Goal: Information Seeking & Learning: Learn about a topic

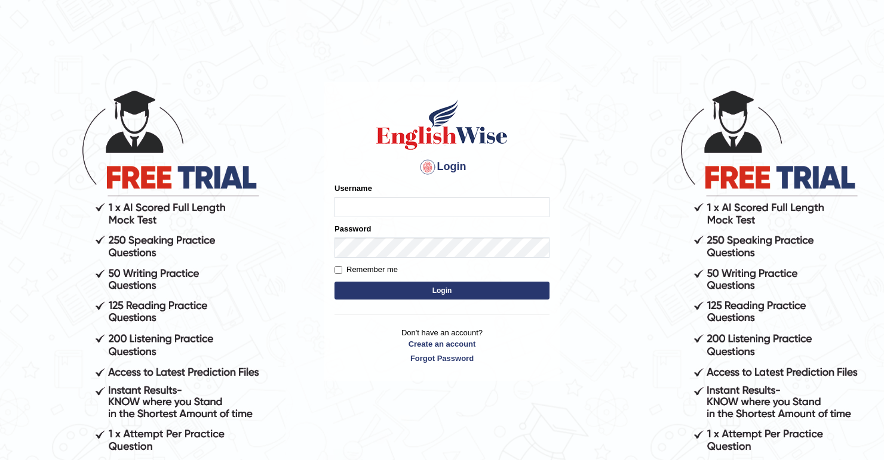
click at [427, 208] on input "Username" at bounding box center [441, 207] width 215 height 20
type input "kjraya"
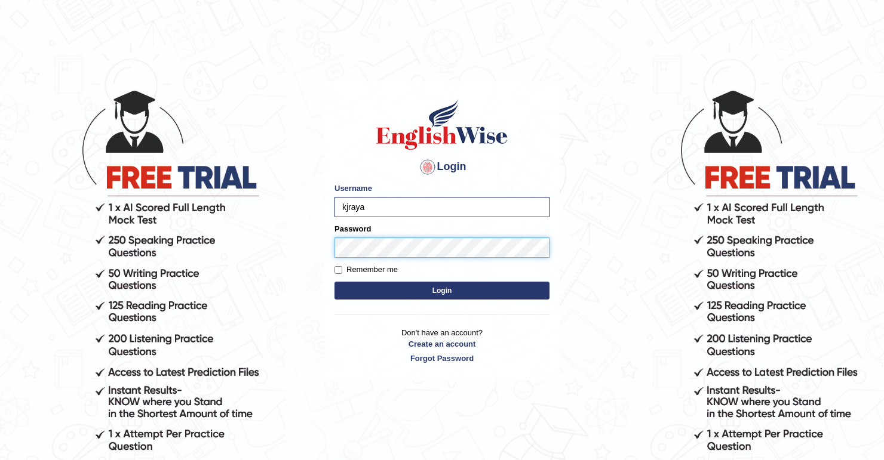
click at [334, 282] on button "Login" at bounding box center [441, 291] width 215 height 18
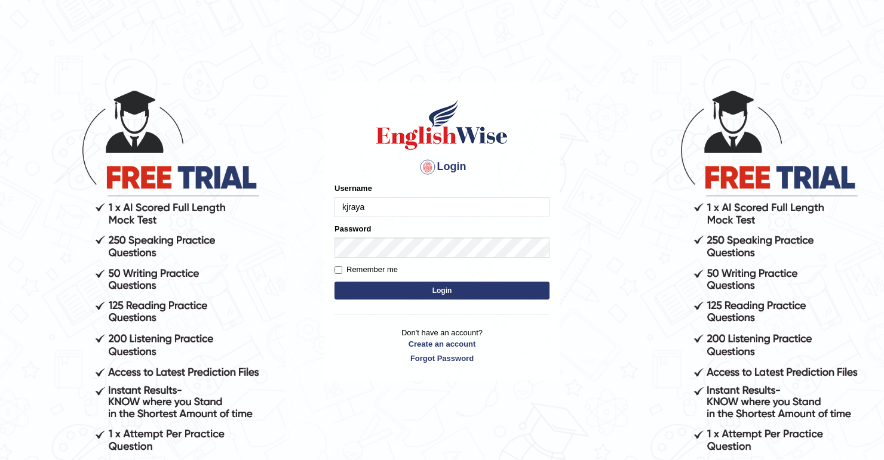
type input "kjraya"
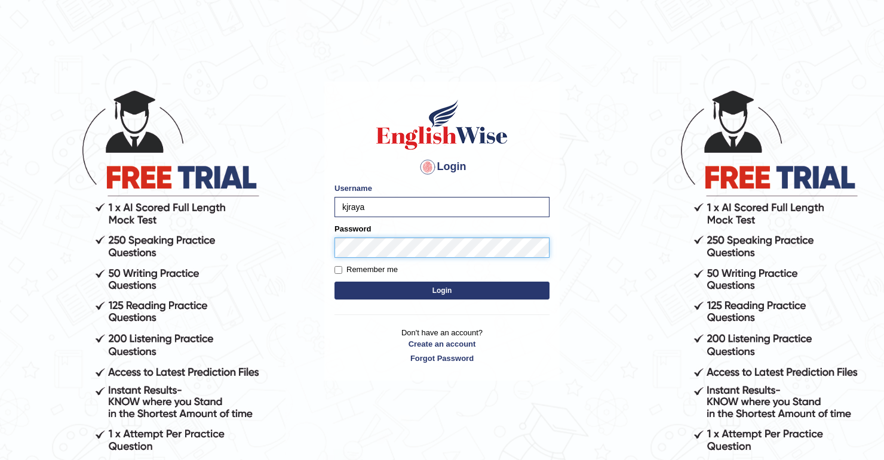
click at [334, 282] on button "Login" at bounding box center [441, 291] width 215 height 18
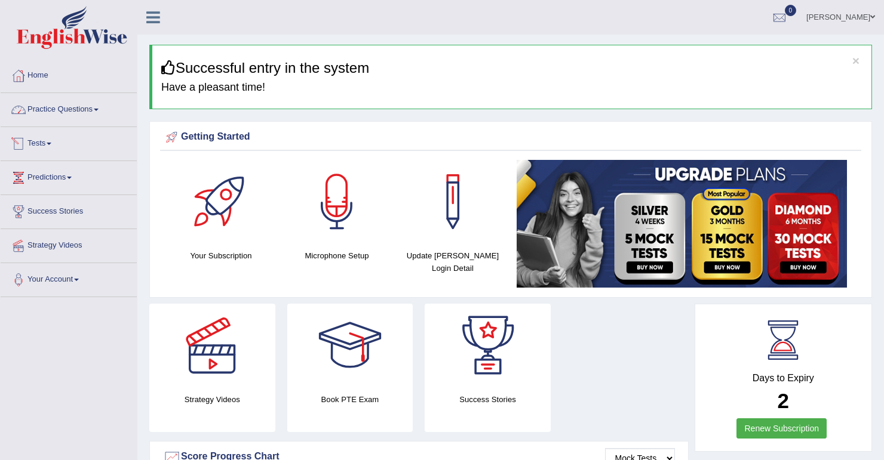
click at [97, 115] on link "Practice Questions" at bounding box center [69, 108] width 136 height 30
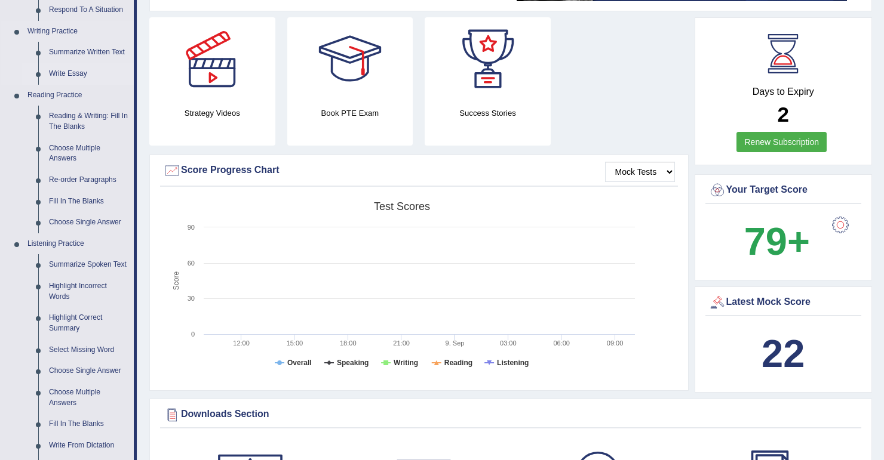
scroll to position [239, 0]
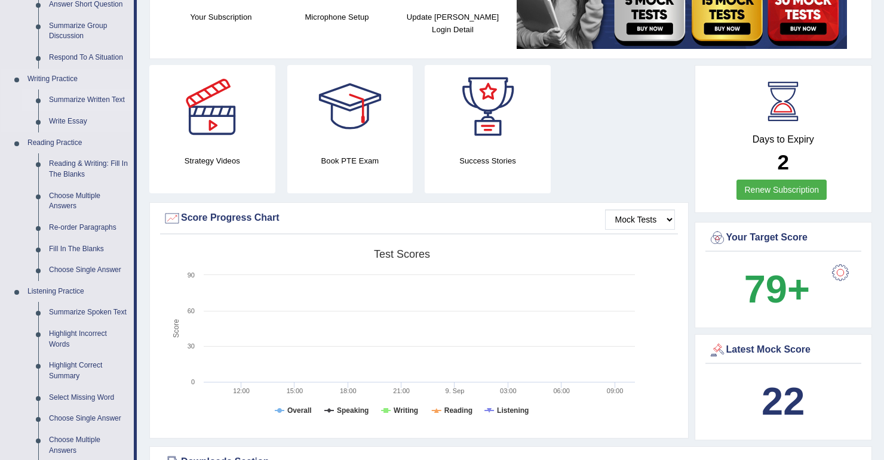
click at [97, 100] on link "Summarize Written Text" at bounding box center [89, 100] width 90 height 21
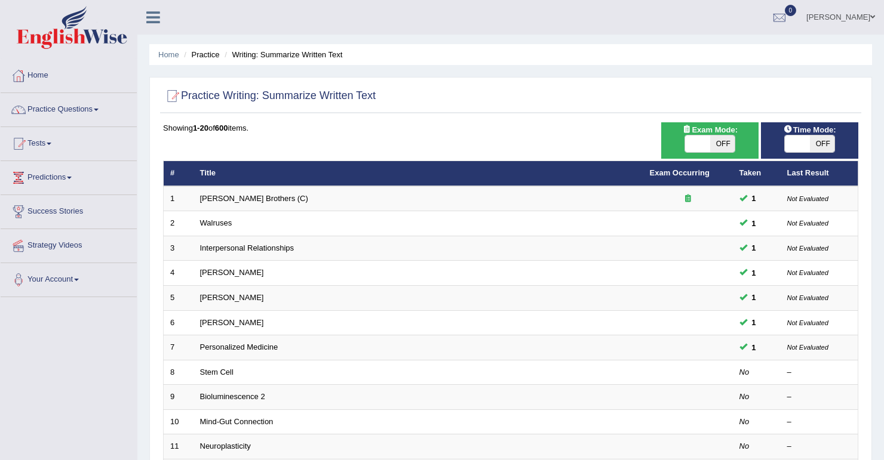
click at [725, 149] on span "OFF" at bounding box center [722, 144] width 25 height 17
checkbox input "true"
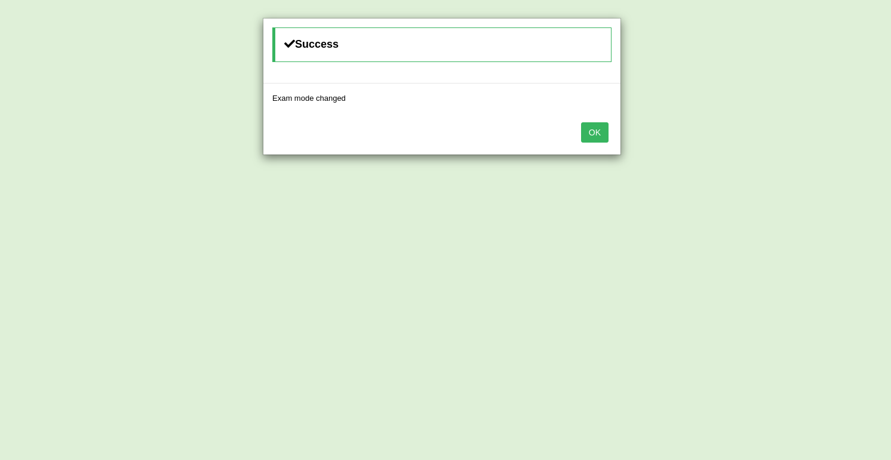
click at [610, 134] on div "OK" at bounding box center [441, 134] width 357 height 42
click at [602, 134] on button "OK" at bounding box center [594, 132] width 27 height 20
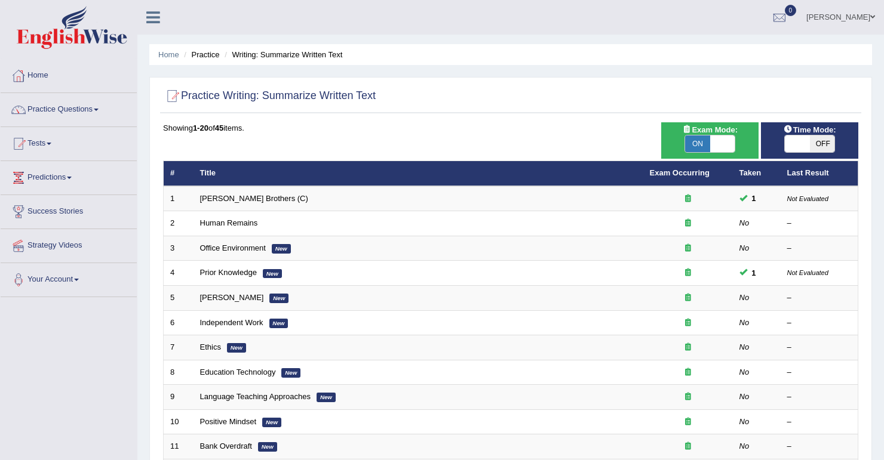
click at [823, 146] on span "OFF" at bounding box center [822, 144] width 25 height 17
checkbox input "true"
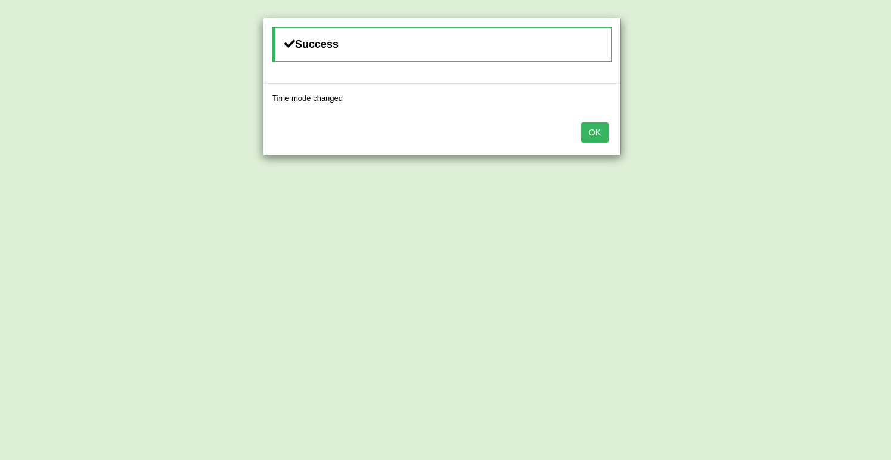
click at [588, 131] on button "OK" at bounding box center [594, 132] width 27 height 20
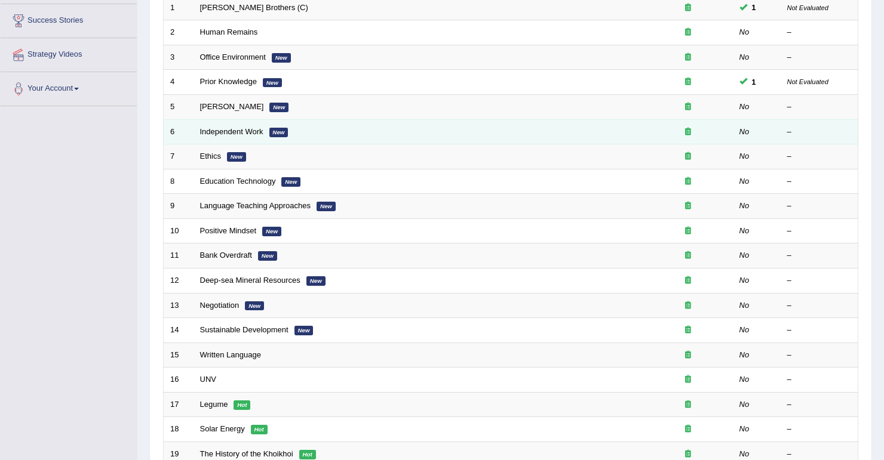
scroll to position [143, 0]
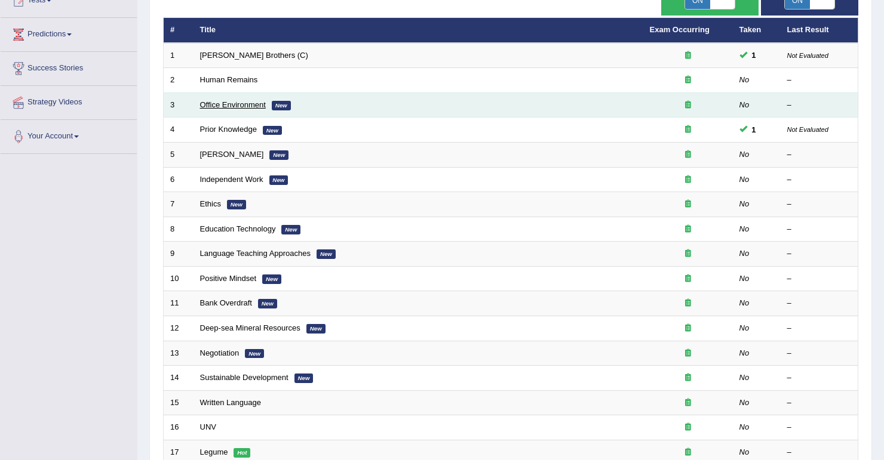
click at [234, 104] on link "Office Environment" at bounding box center [233, 104] width 66 height 9
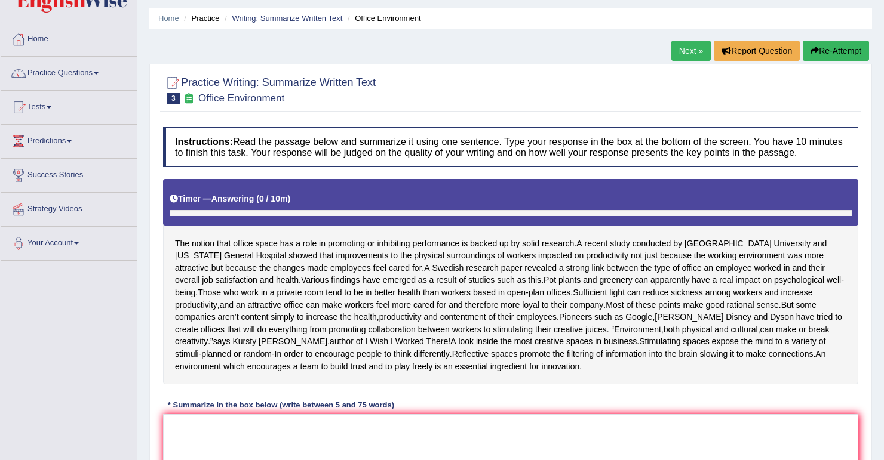
scroll to position [96, 0]
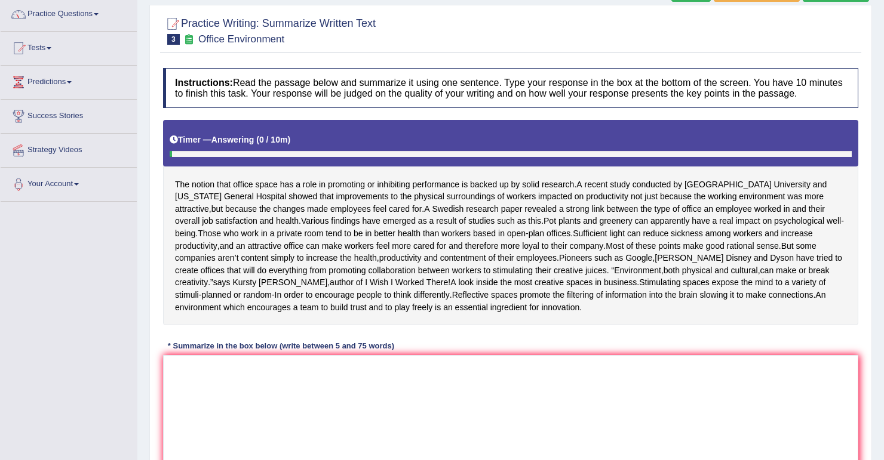
drag, startPoint x: 185, startPoint y: 186, endPoint x: 232, endPoint y: 187, distance: 46.6
click at [232, 187] on div "The notion that office space has a role in promoting or inhibiting performance …" at bounding box center [510, 222] width 695 height 205
click at [309, 389] on textarea at bounding box center [510, 413] width 695 height 116
drag, startPoint x: 580, startPoint y: 184, endPoint x: 475, endPoint y: 216, distance: 109.9
click at [475, 216] on div "The notion that office space has a role in promoting or inhibiting performance …" at bounding box center [510, 222] width 695 height 205
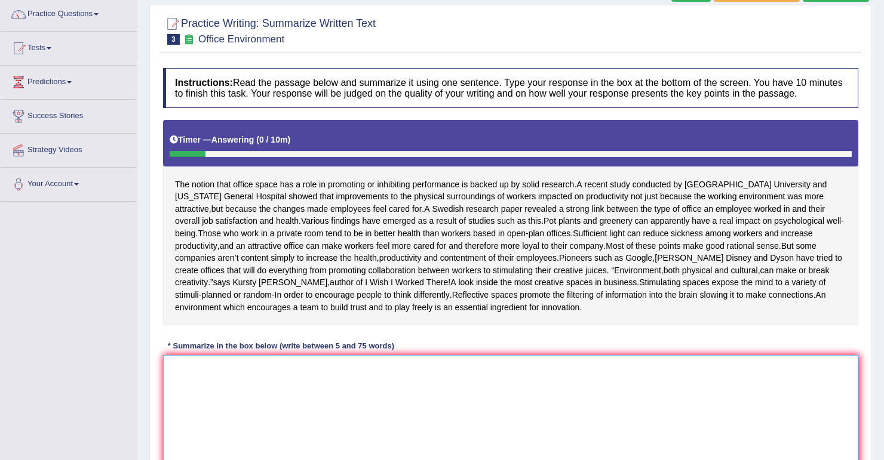
click at [269, 389] on textarea at bounding box center [510, 413] width 695 height 116
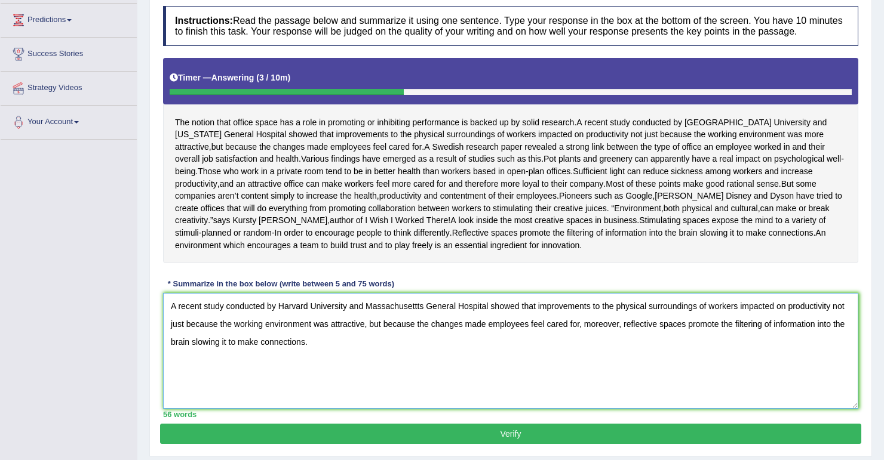
scroll to position [204, 0]
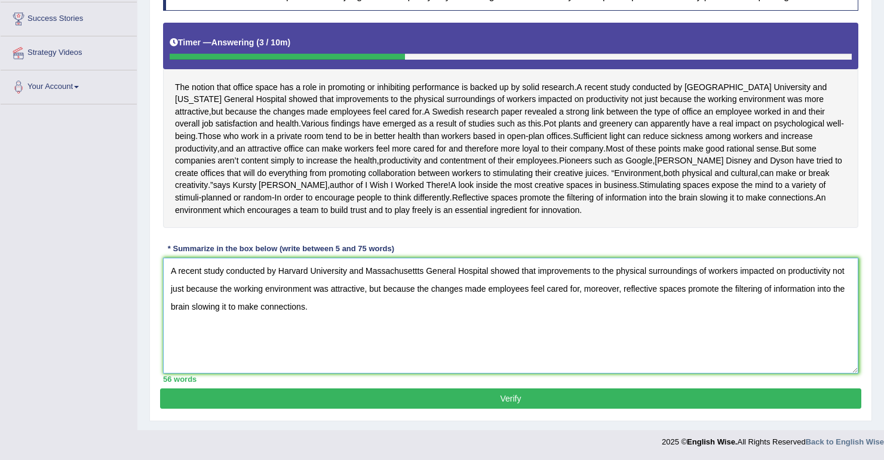
type textarea "A recent study conducted by Harvard University and Massachusettts General Hospi…"
click at [329, 399] on button "Verify" at bounding box center [510, 399] width 701 height 20
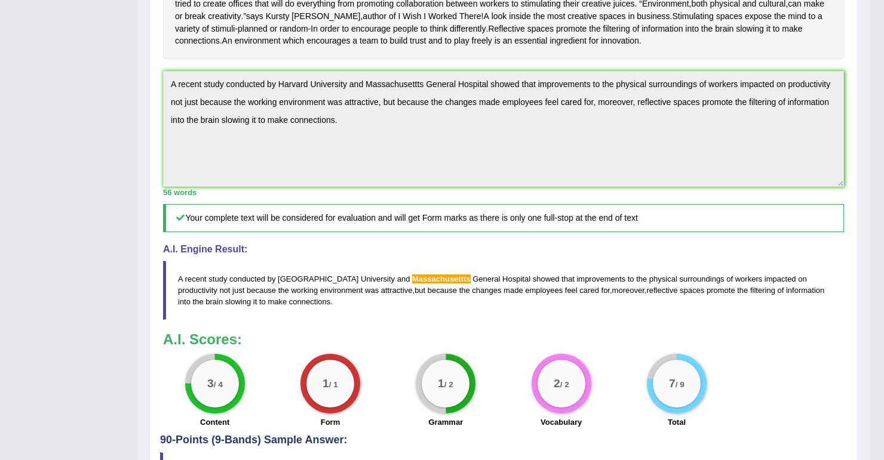
scroll to position [214, 0]
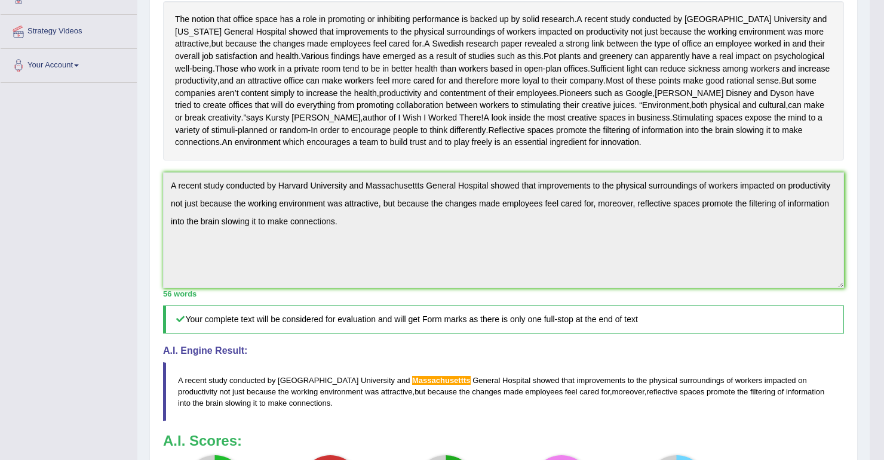
click at [412, 385] on span "Massachusettts" at bounding box center [441, 380] width 59 height 9
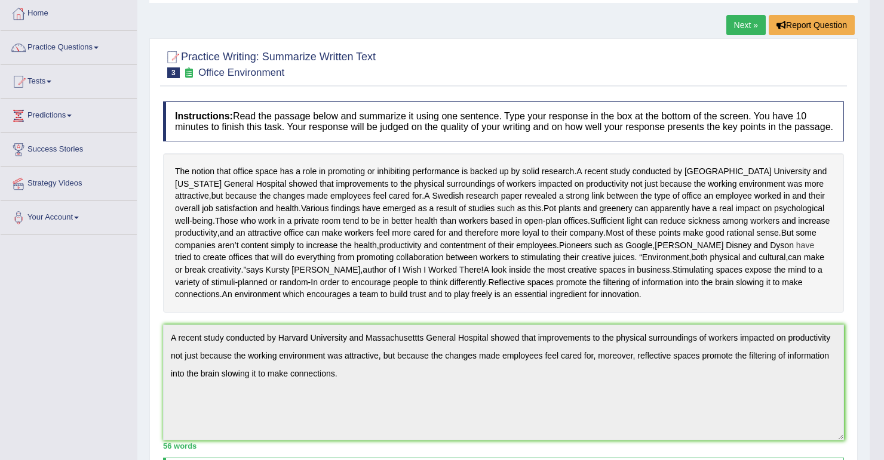
scroll to position [0, 0]
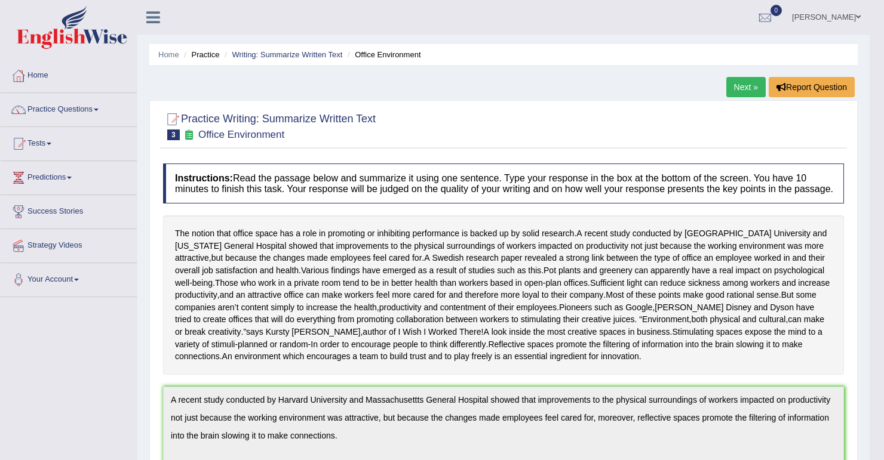
click at [754, 87] on link "Next »" at bounding box center [745, 87] width 39 height 20
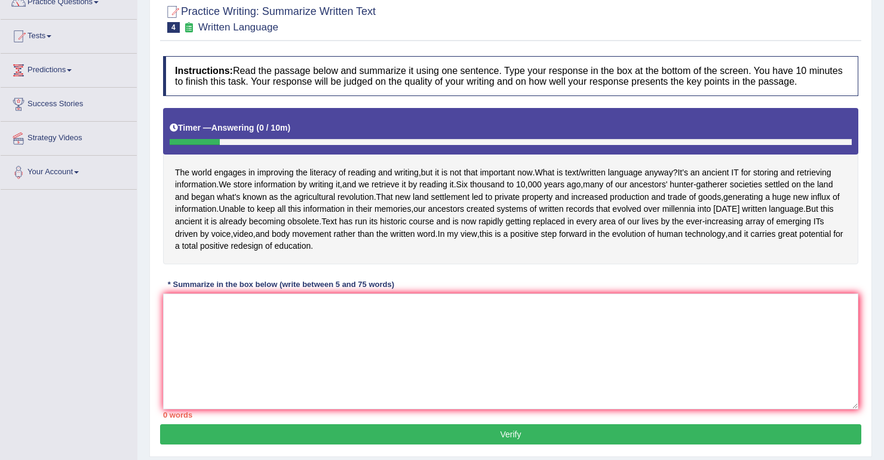
scroll to position [119, 0]
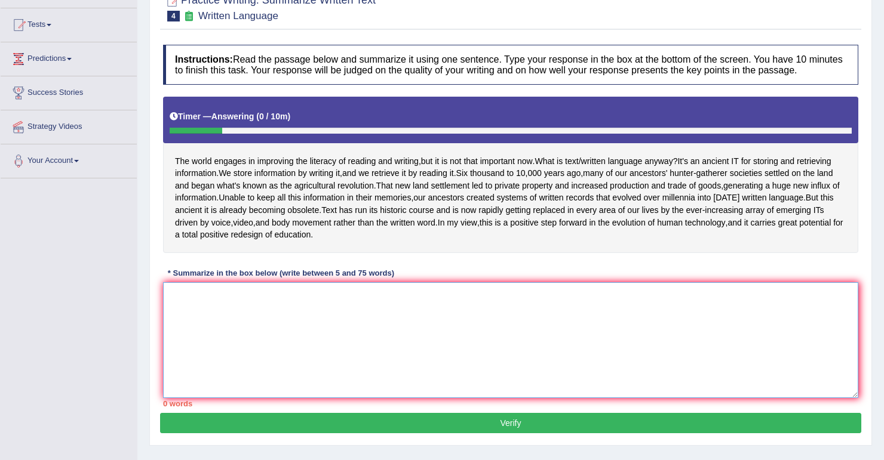
click at [380, 331] on textarea at bounding box center [510, 340] width 695 height 116
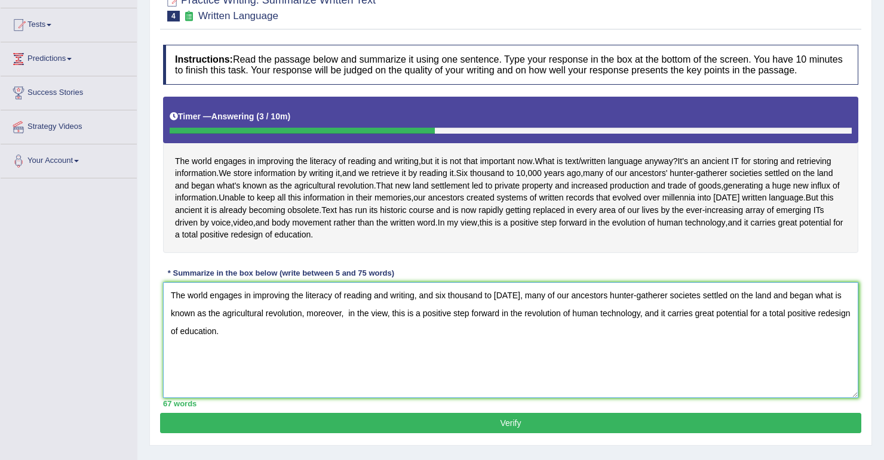
click at [341, 348] on textarea "The world engages in improving the literacy of reading and writing, and six tho…" at bounding box center [510, 340] width 695 height 116
type textarea "The world engages in improving the literacy of reading and writing, and six tho…"
drag, startPoint x: 202, startPoint y: 305, endPoint x: 251, endPoint y: 306, distance: 48.4
click at [251, 306] on textarea "The world engages in improving the literacy of reading and writing, and six tho…" at bounding box center [510, 340] width 695 height 116
click at [225, 311] on textarea "The world engages in improving the literacy of reading and writing, and six tho…" at bounding box center [510, 340] width 695 height 116
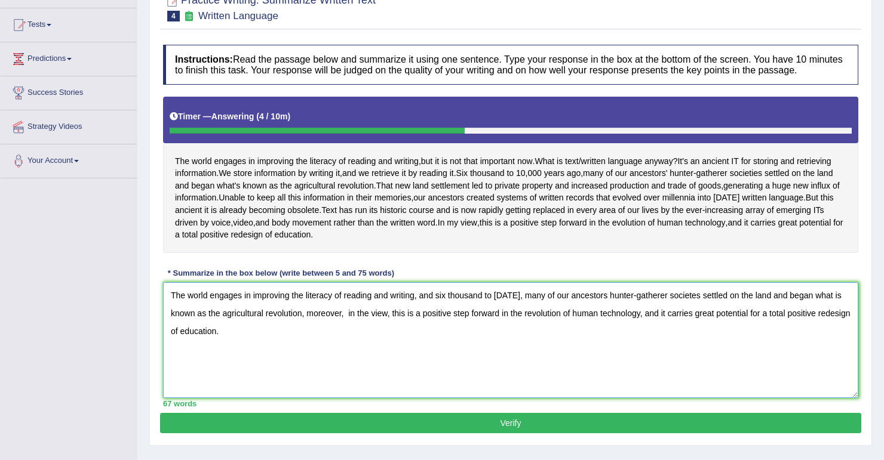
click at [372, 327] on textarea "The world engages in improving the literacy of reading and writing, and six tho…" at bounding box center [510, 340] width 695 height 116
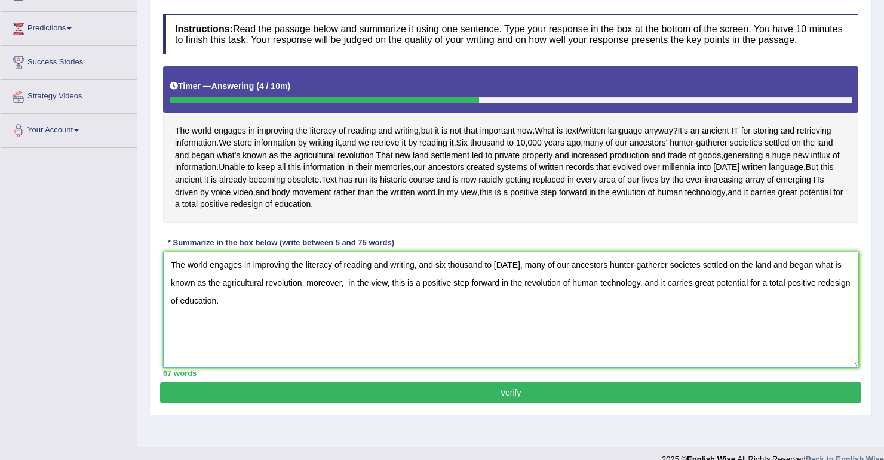
scroll to position [167, 0]
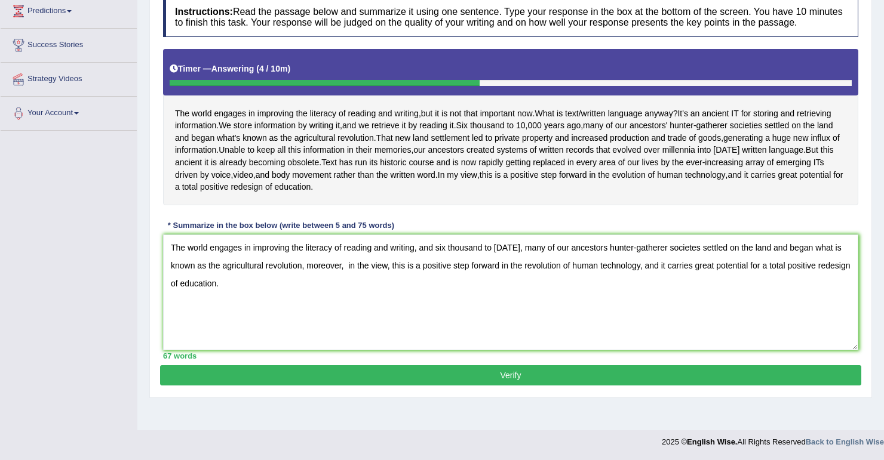
click at [413, 386] on button "Verify" at bounding box center [510, 375] width 701 height 20
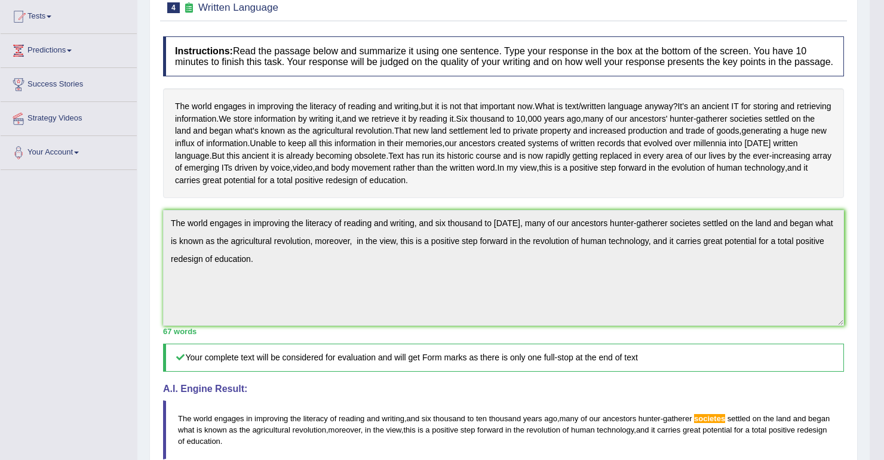
scroll to position [0, 0]
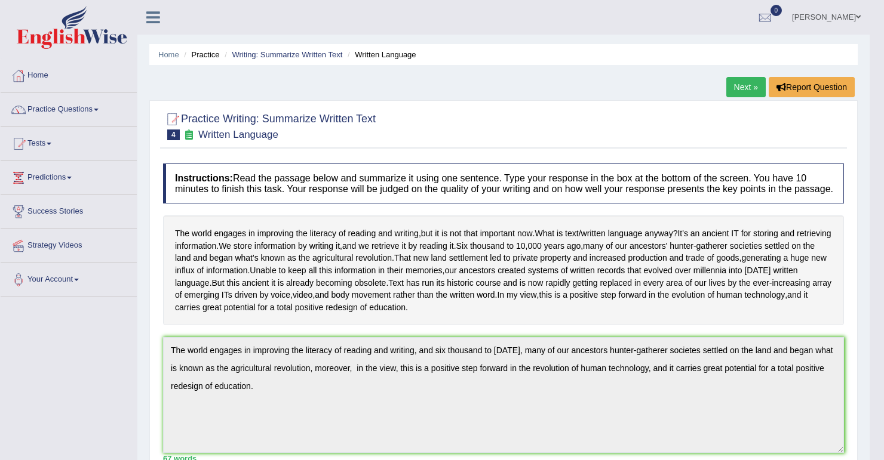
click at [740, 86] on link "Next »" at bounding box center [745, 87] width 39 height 20
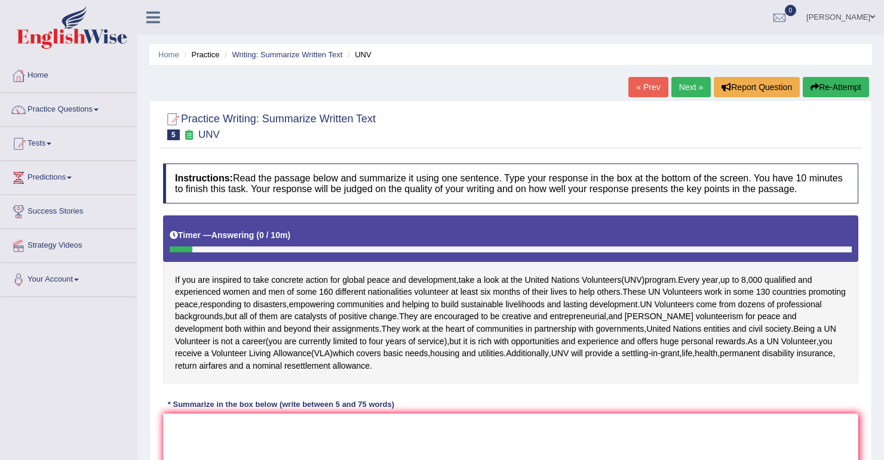
click at [857, 19] on link "Kevin John Raya" at bounding box center [840, 15] width 87 height 31
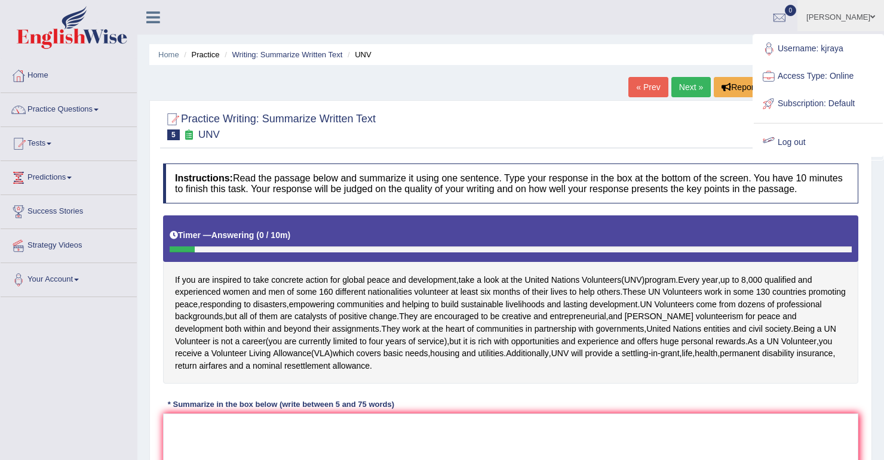
click at [791, 140] on link "Log out" at bounding box center [818, 142] width 129 height 27
